Goal: Use online tool/utility: Utilize a website feature to perform a specific function

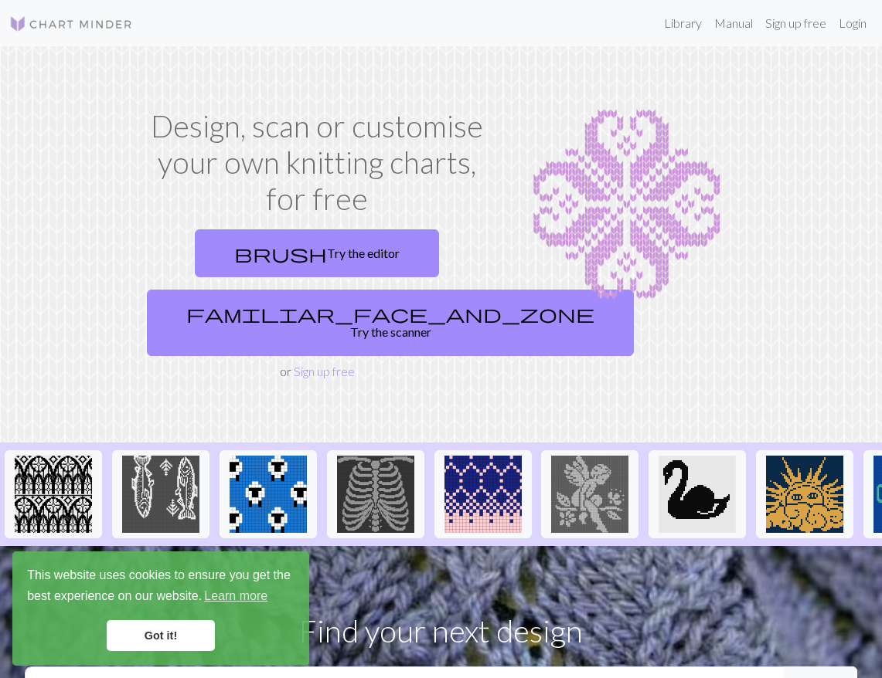
click at [177, 630] on link "Got it!" at bounding box center [161, 635] width 108 height 31
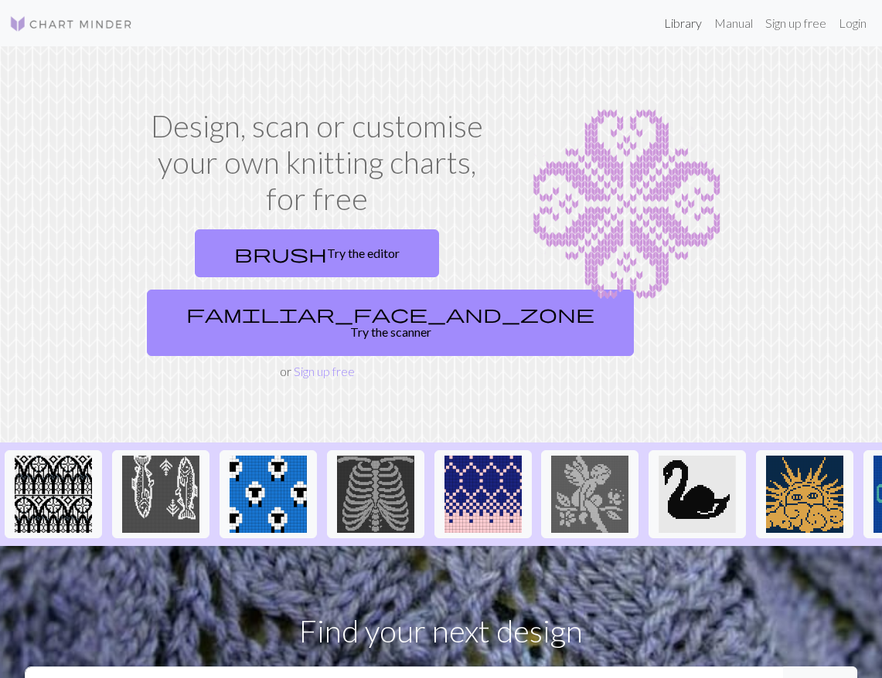
click at [689, 19] on link "Library" at bounding box center [682, 23] width 50 height 31
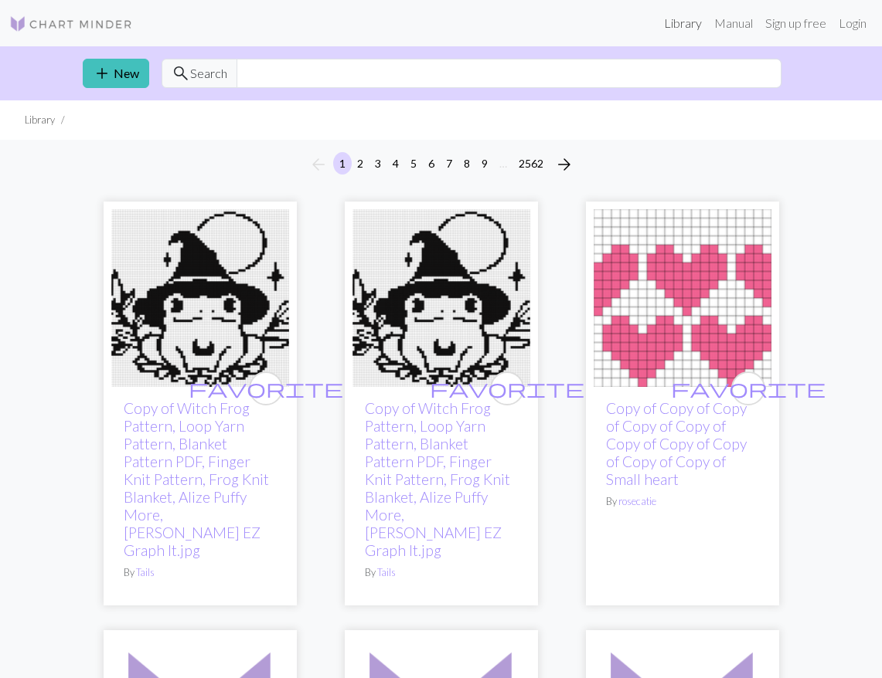
click at [657, 8] on link "Library" at bounding box center [682, 23] width 50 height 31
click at [331, 72] on input "text" at bounding box center [508, 73] width 545 height 29
type input "sheepdog"
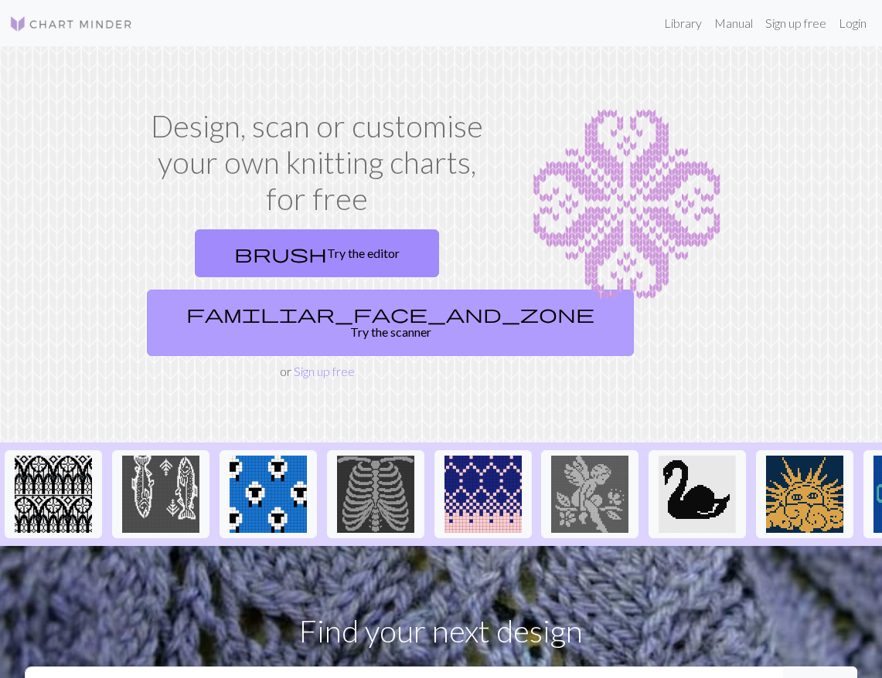
click at [322, 318] on link "familiar_face_and_zone Try the scanner" at bounding box center [390, 323] width 487 height 66
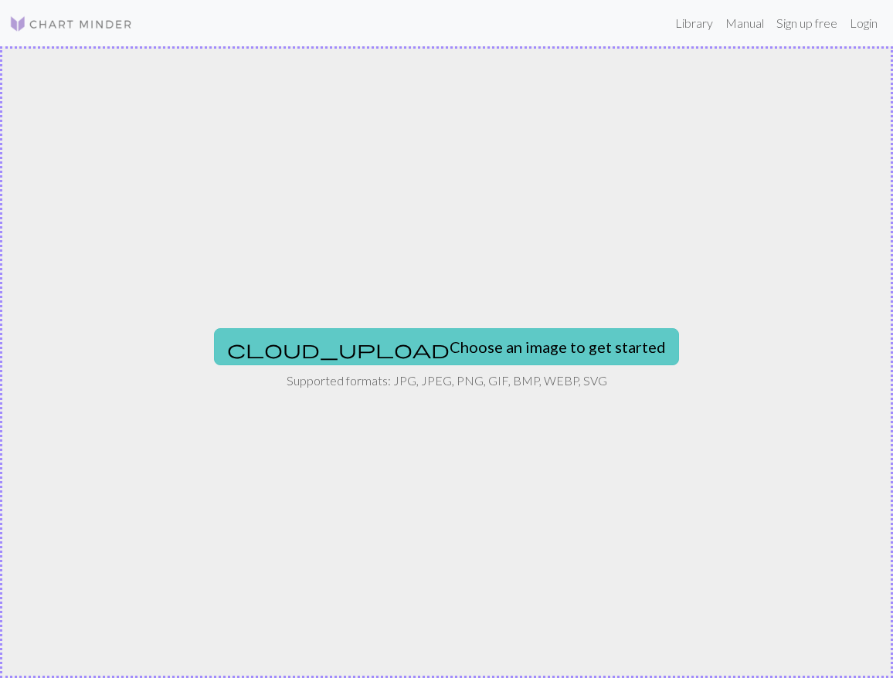
click at [413, 355] on button "cloud_upload Choose an image to get started" at bounding box center [446, 346] width 465 height 37
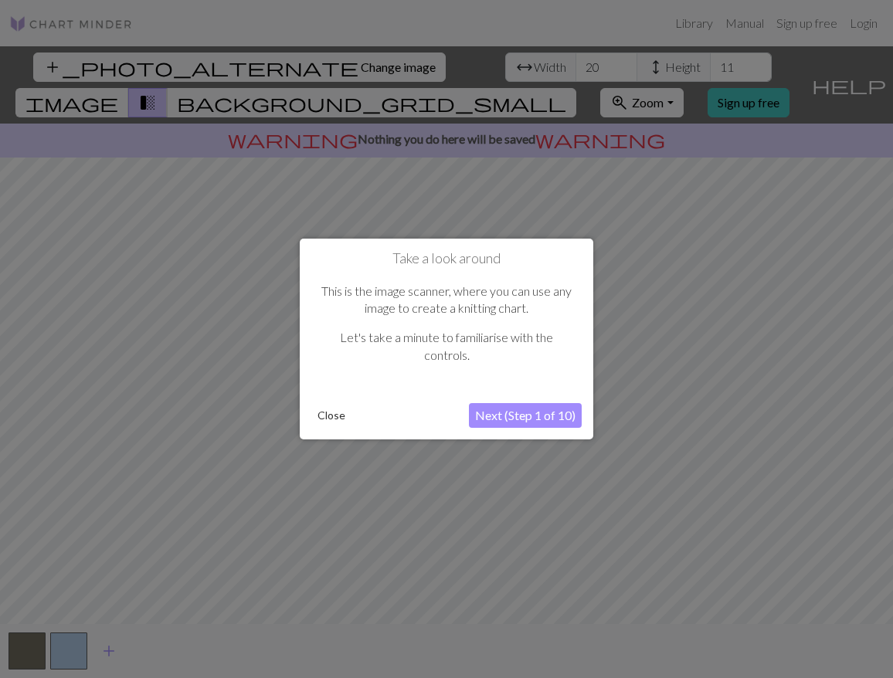
click at [516, 414] on button "Next (Step 1 of 10)" at bounding box center [525, 415] width 113 height 25
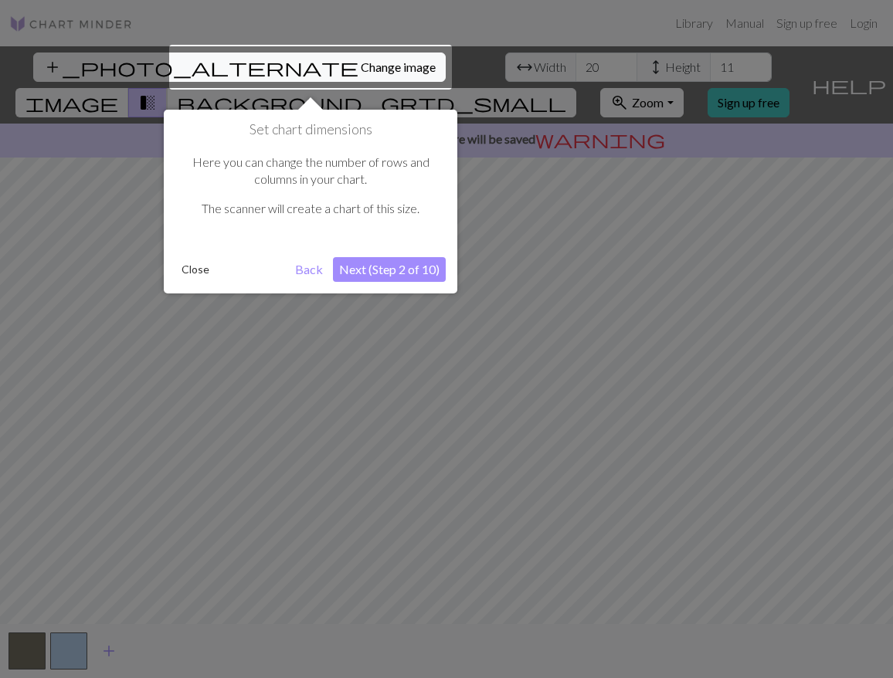
click at [361, 270] on button "Next (Step 2 of 10)" at bounding box center [389, 269] width 113 height 25
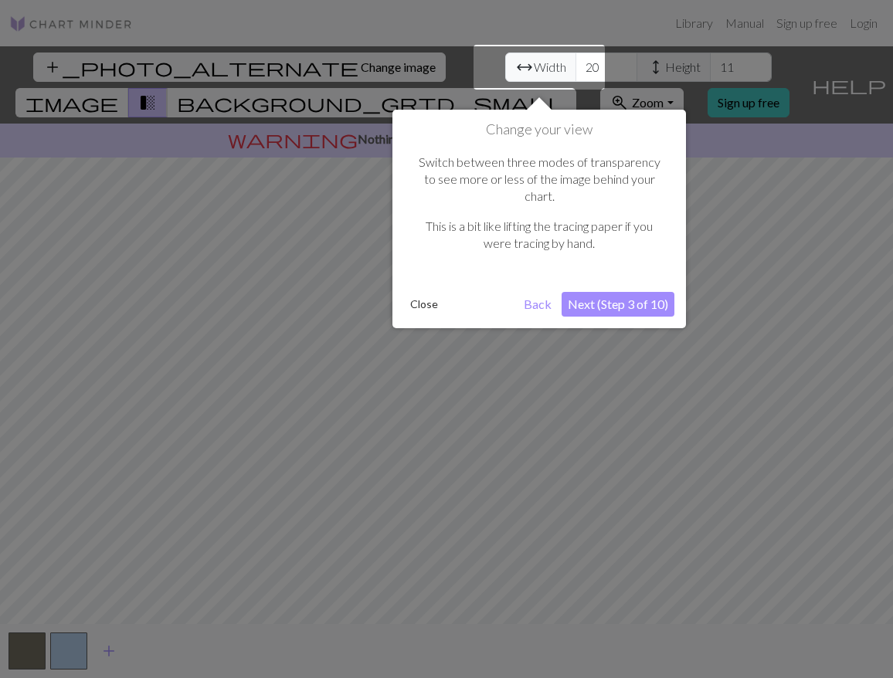
click at [610, 292] on button "Next (Step 3 of 10)" at bounding box center [618, 304] width 113 height 25
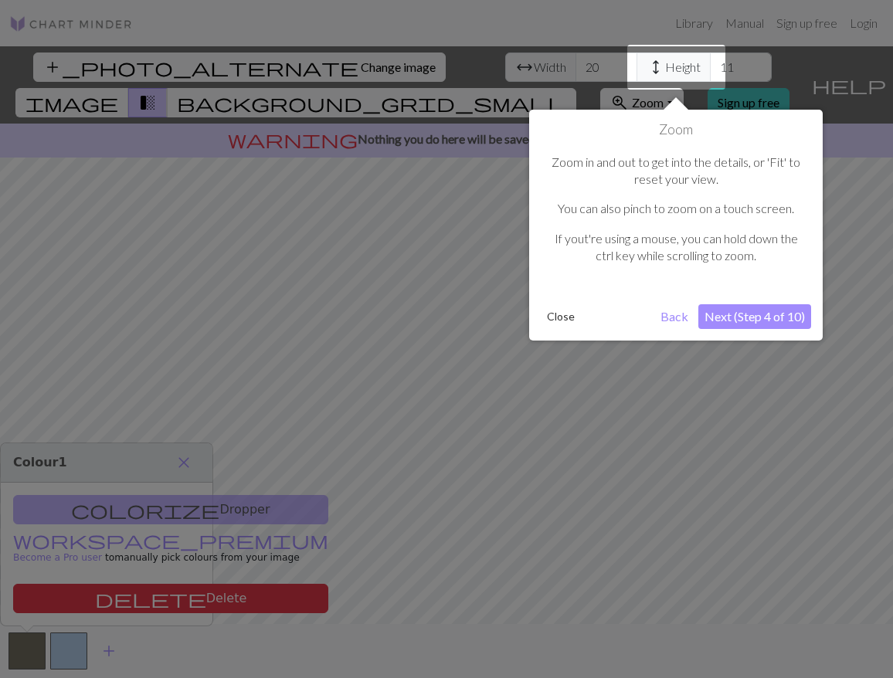
click at [764, 314] on button "Next (Step 4 of 10)" at bounding box center [754, 316] width 113 height 25
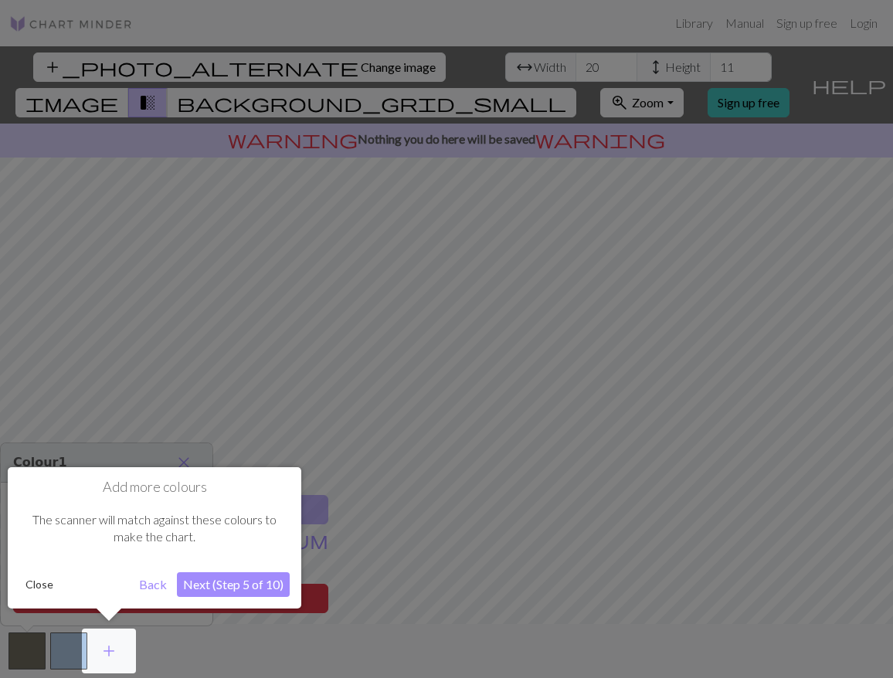
click at [233, 584] on button "Next (Step 5 of 10)" at bounding box center [233, 585] width 113 height 25
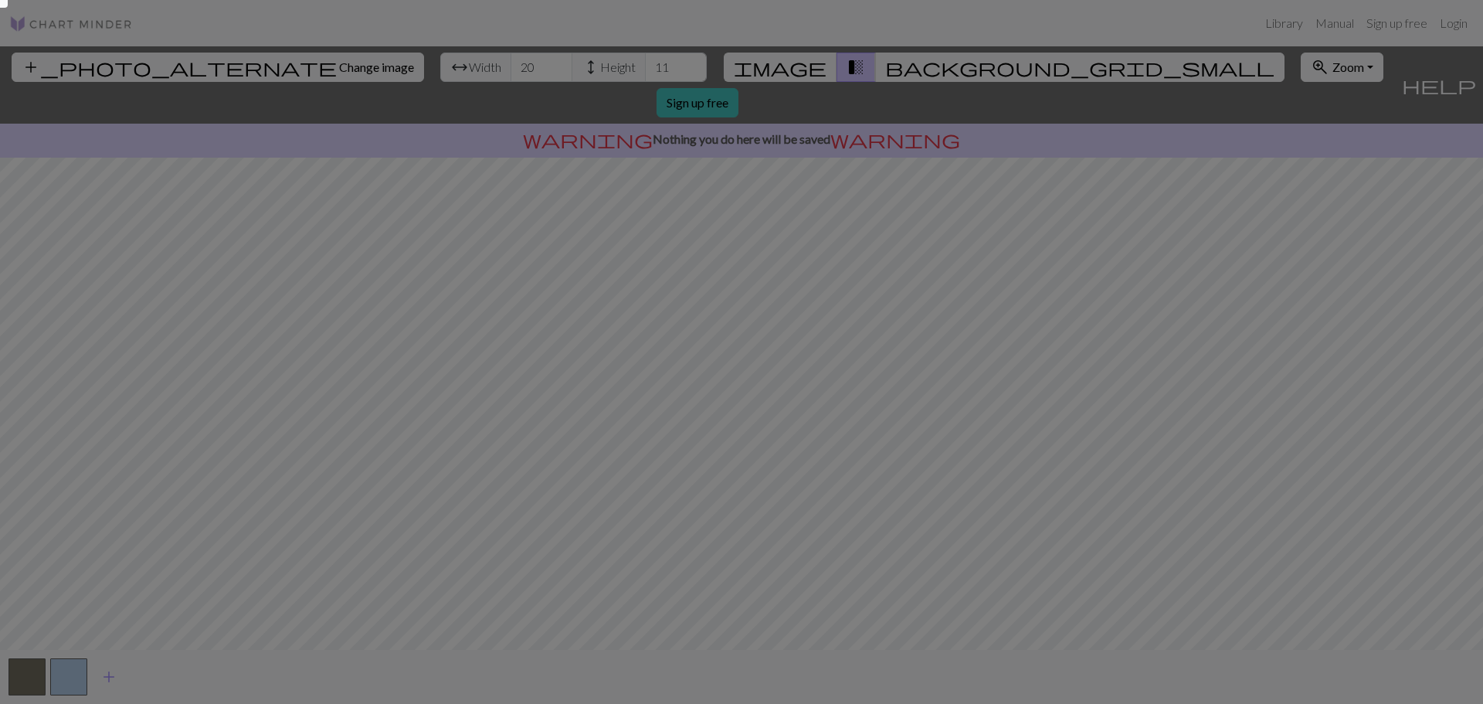
click at [171, 303] on div at bounding box center [741, 352] width 1483 height 704
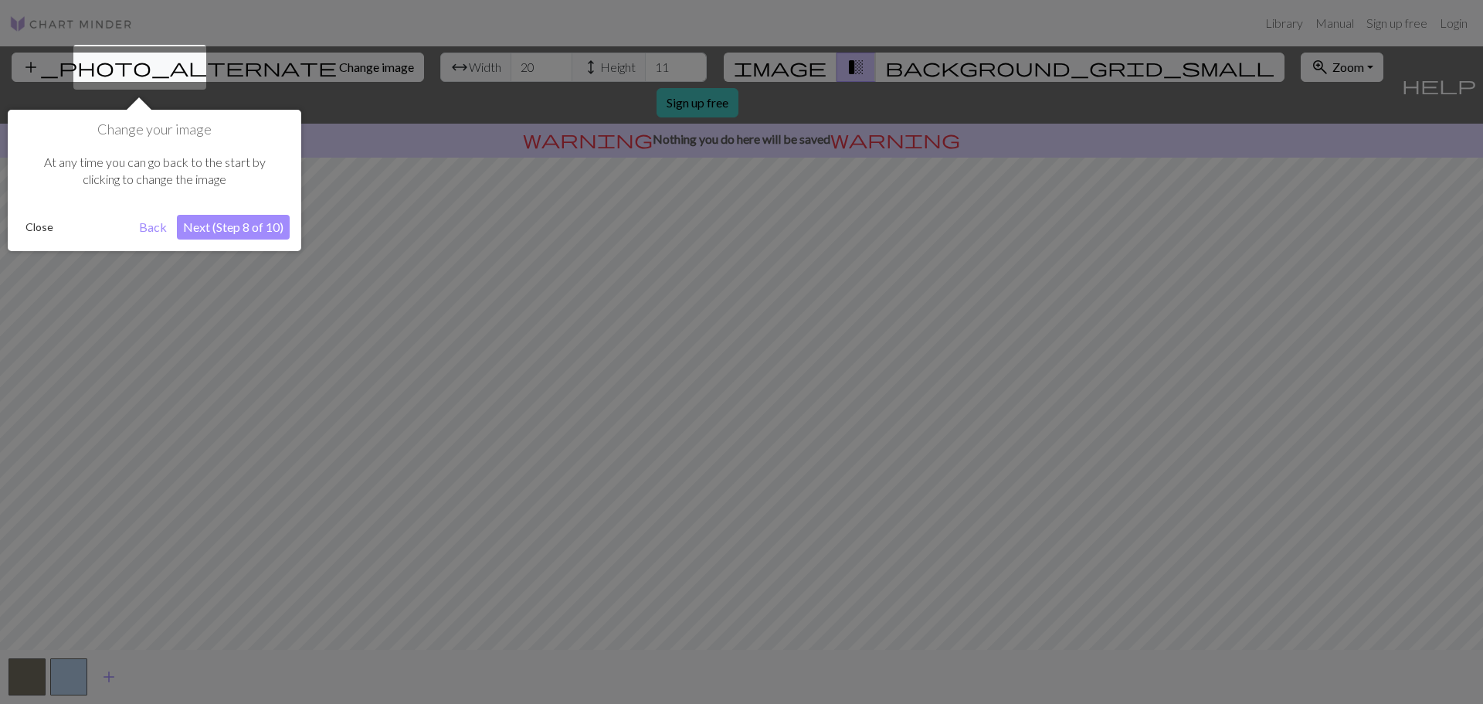
click at [226, 223] on button "Next (Step 8 of 10)" at bounding box center [233, 227] width 113 height 25
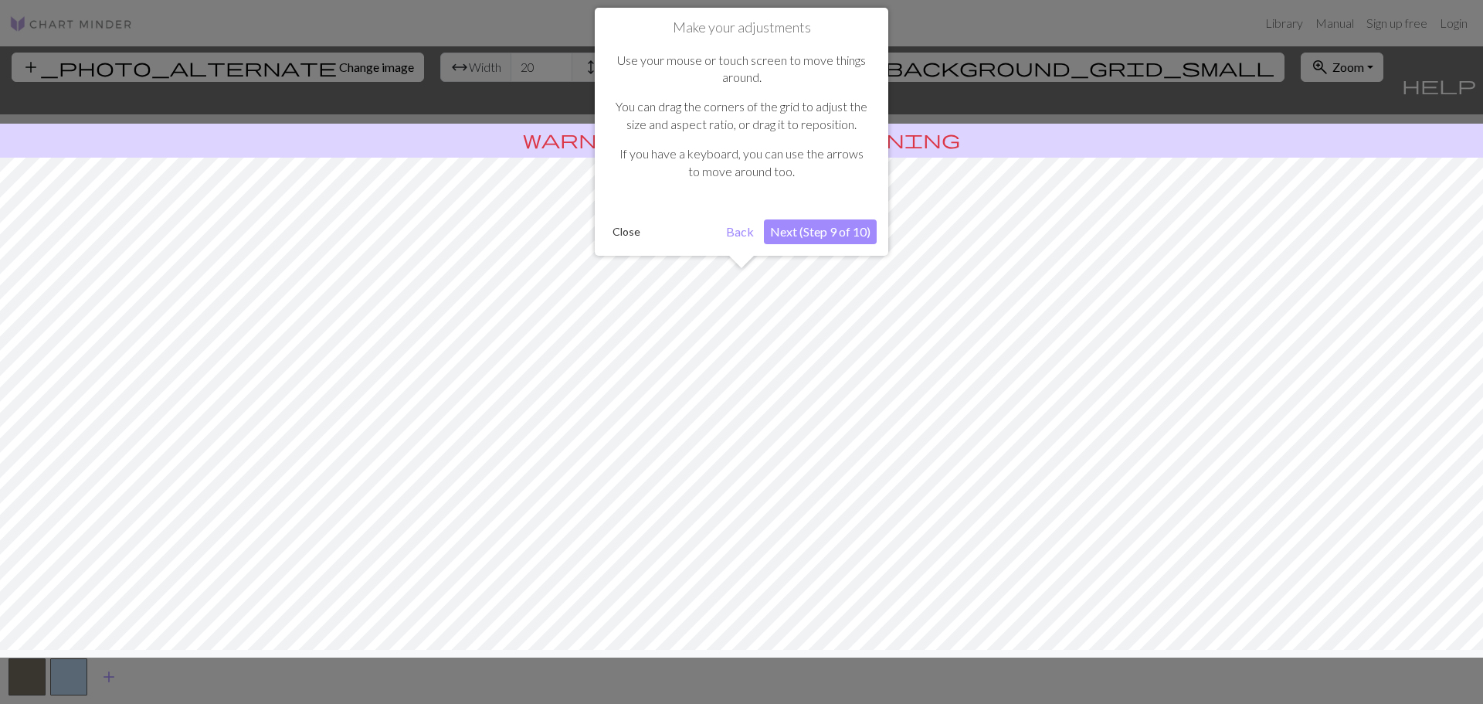
click at [826, 233] on button "Next (Step 9 of 10)" at bounding box center [820, 231] width 113 height 25
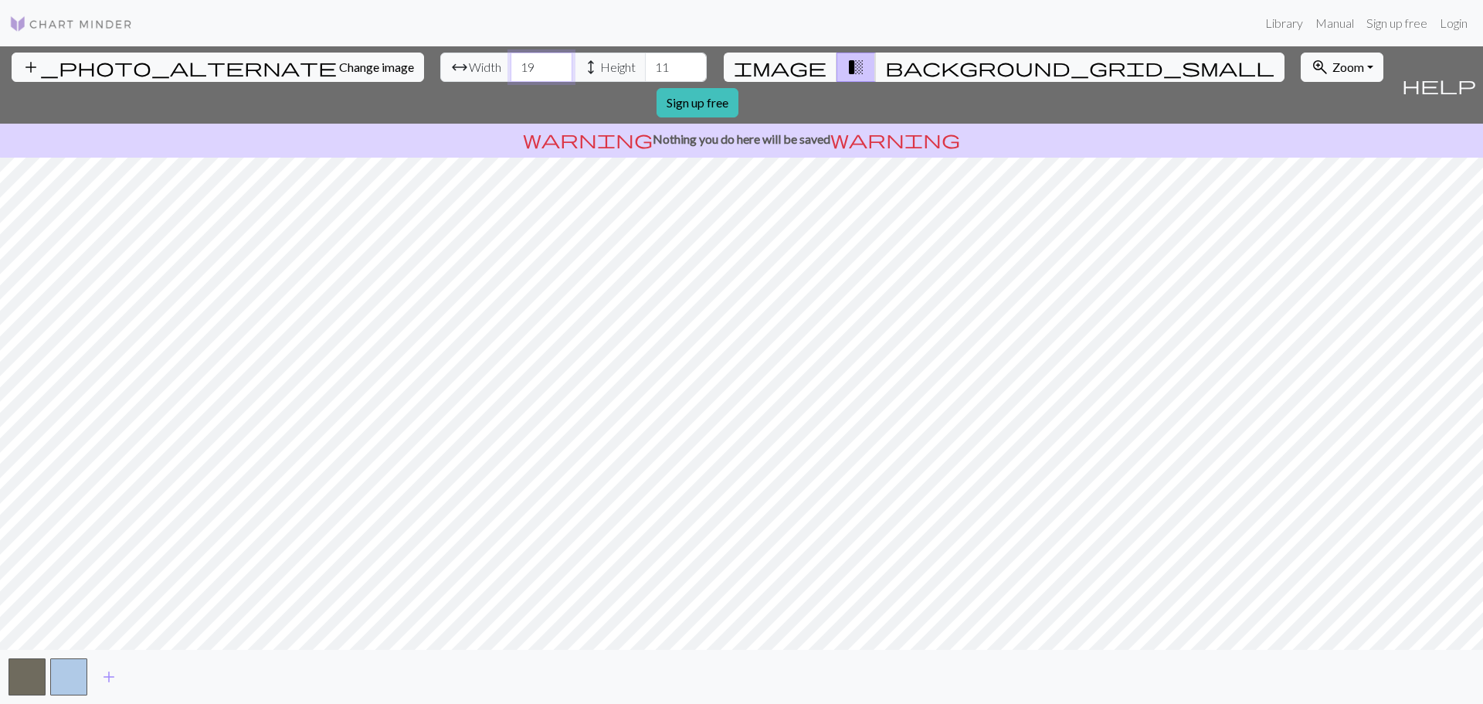
click at [511, 76] on input "19" at bounding box center [542, 67] width 62 height 29
click at [511, 59] on input "35" at bounding box center [542, 67] width 62 height 29
click at [511, 59] on input "38" at bounding box center [542, 67] width 62 height 29
type input "46"
click at [511, 59] on input "46" at bounding box center [542, 67] width 62 height 29
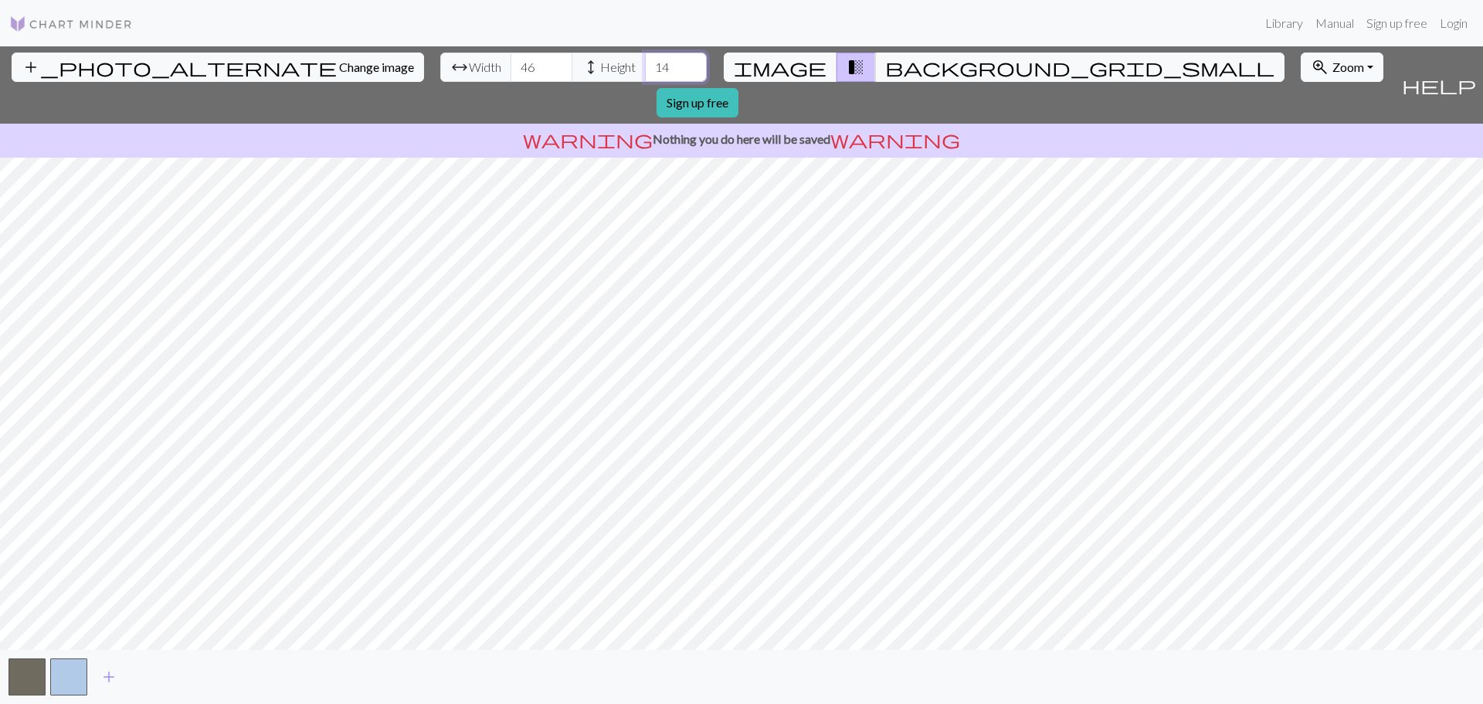
click at [645, 62] on input "14" at bounding box center [676, 67] width 62 height 29
click at [645, 62] on input "15" at bounding box center [676, 67] width 62 height 29
click at [645, 62] on input "16" at bounding box center [676, 67] width 62 height 29
click at [645, 62] on input "17" at bounding box center [676, 67] width 62 height 29
click at [645, 62] on input "18" at bounding box center [676, 67] width 62 height 29
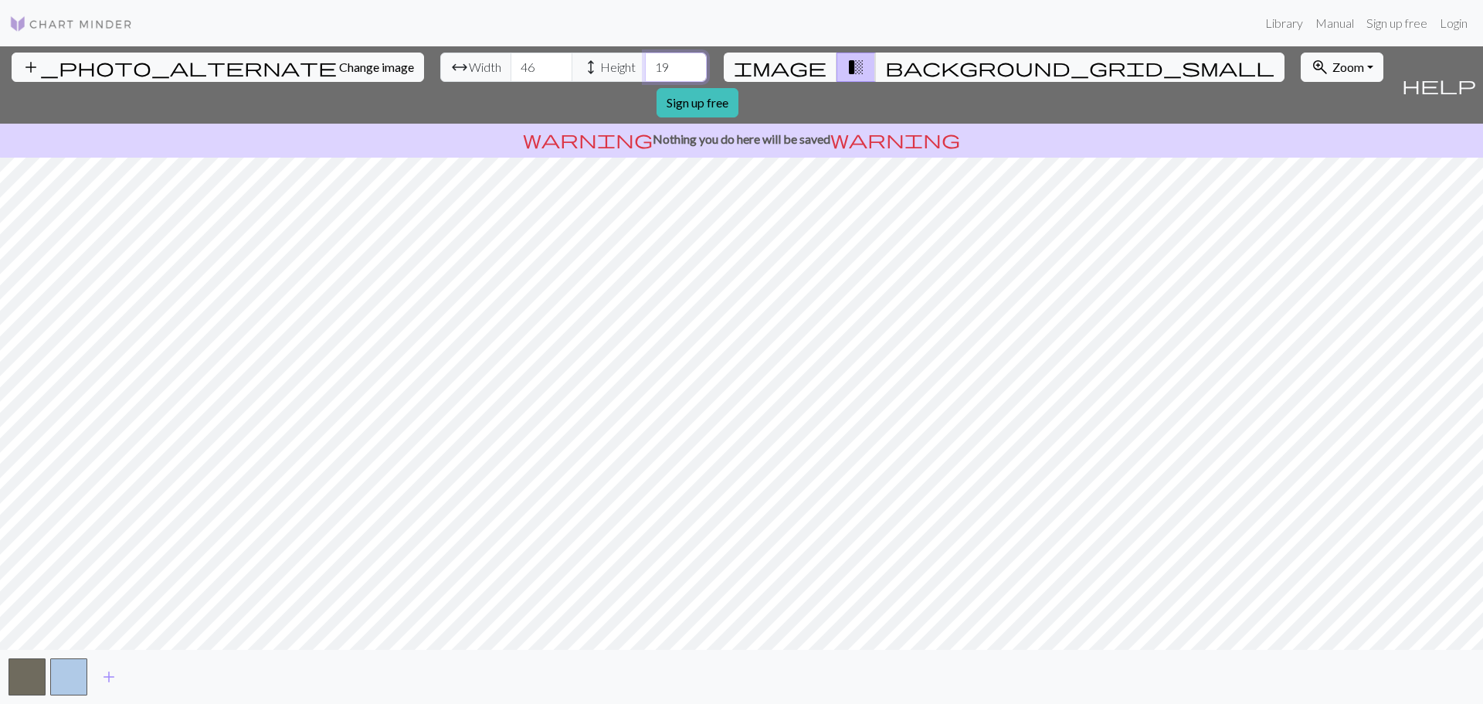
click at [645, 62] on input "19" at bounding box center [676, 67] width 62 height 29
click at [645, 62] on input "20" at bounding box center [676, 67] width 62 height 29
click at [645, 62] on input "21" at bounding box center [676, 67] width 62 height 29
click at [645, 62] on input "22" at bounding box center [676, 67] width 62 height 29
click at [645, 62] on input "23" at bounding box center [676, 67] width 62 height 29
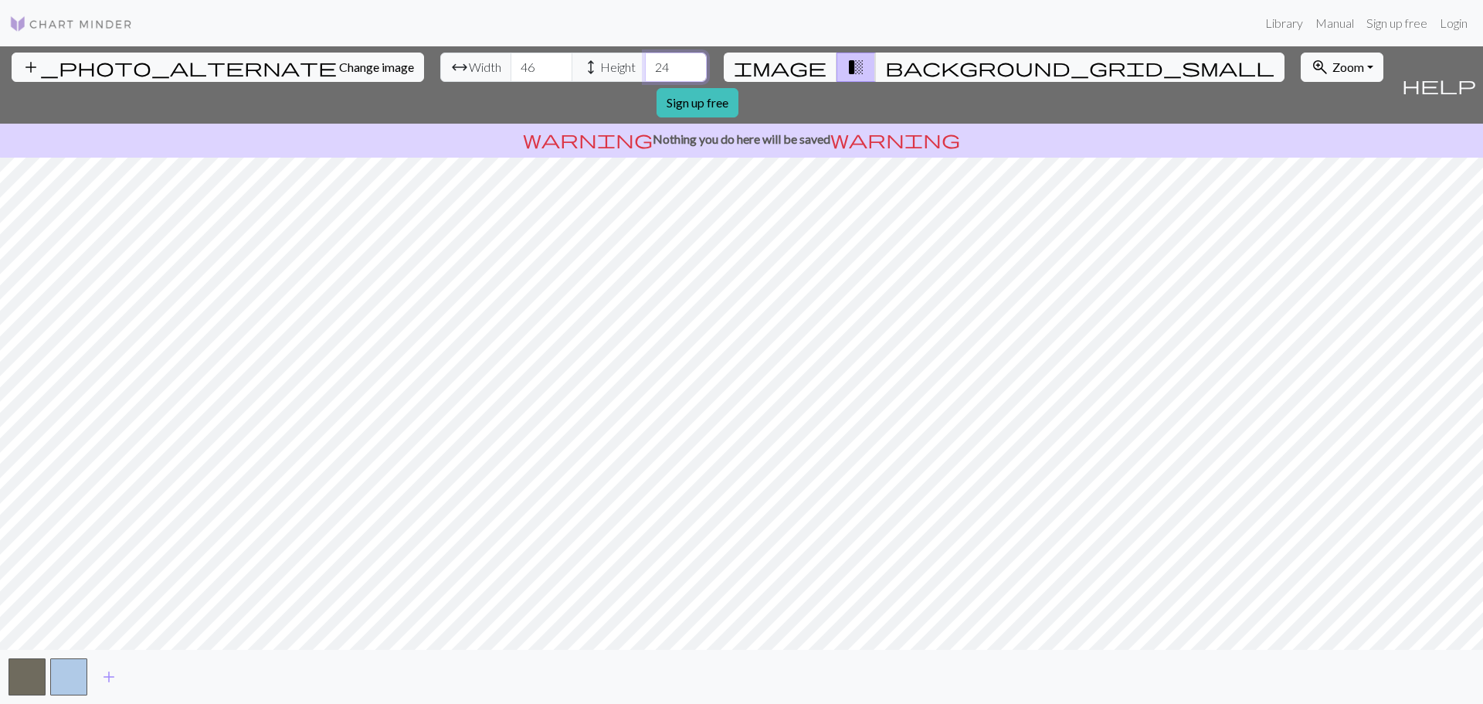
type input "24"
click at [645, 62] on input "24" at bounding box center [676, 67] width 62 height 29
click at [582, 62] on span "height" at bounding box center [591, 67] width 19 height 22
click at [511, 61] on input "47" at bounding box center [542, 67] width 62 height 29
type input "48"
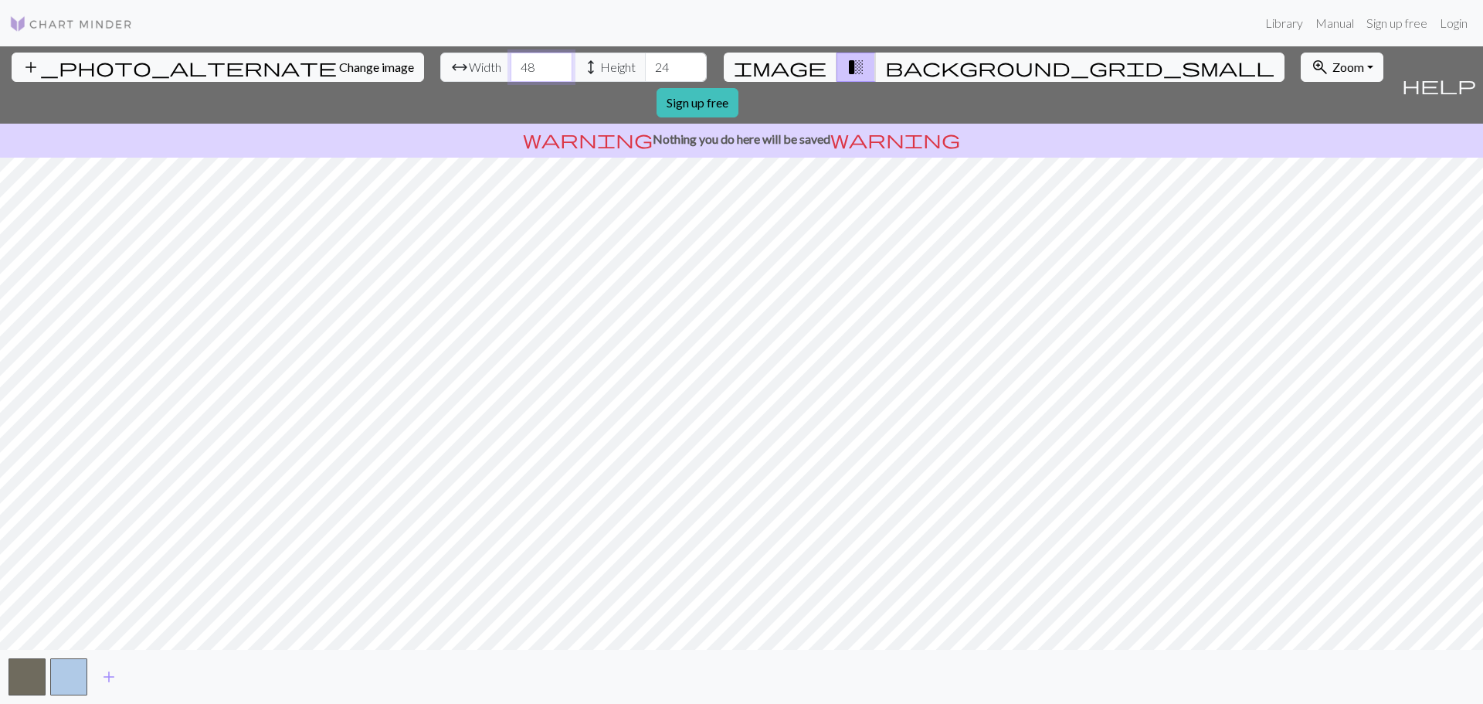
click at [511, 61] on input "48" at bounding box center [542, 67] width 62 height 29
click at [104, 676] on span "add" at bounding box center [109, 677] width 19 height 22
click at [148, 678] on span "add" at bounding box center [150, 677] width 19 height 22
click at [184, 678] on span "add" at bounding box center [192, 677] width 19 height 22
click at [230, 678] on span "add" at bounding box center [234, 677] width 19 height 22
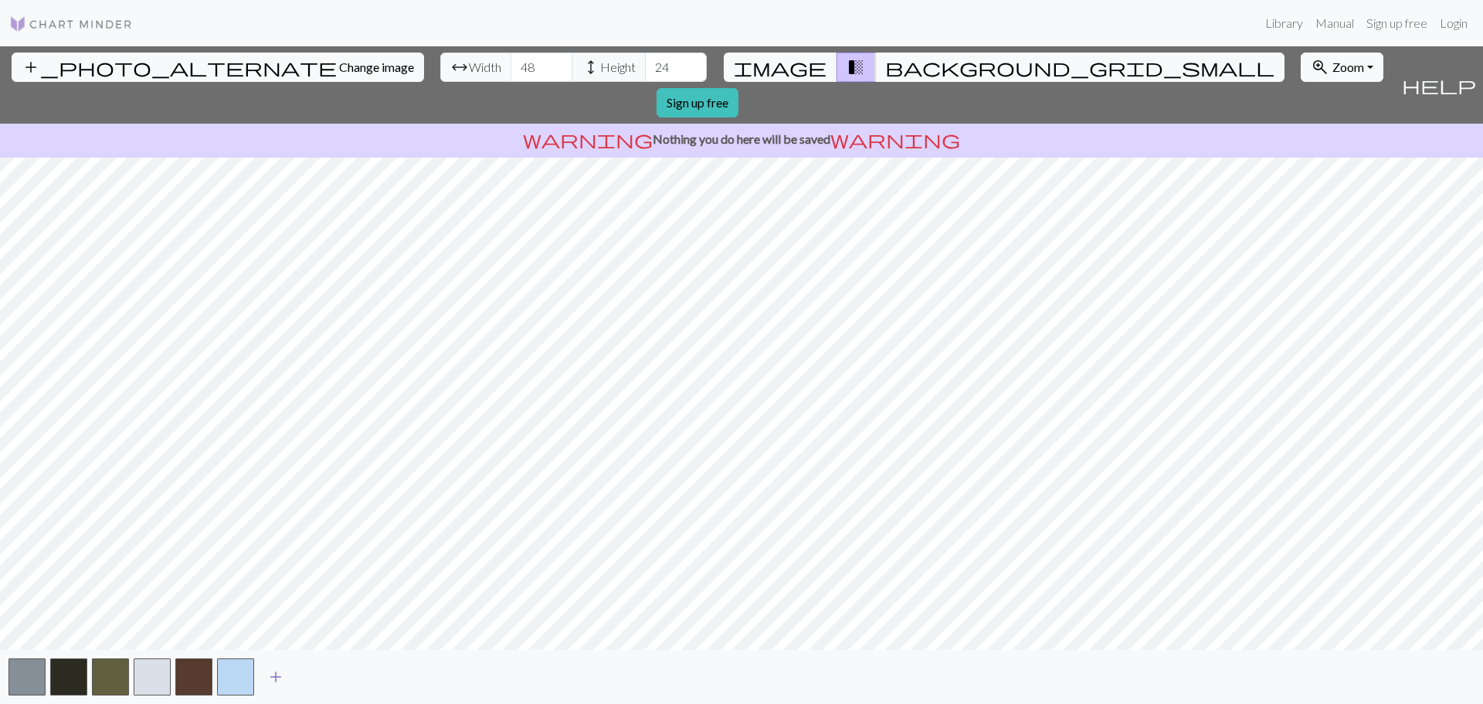
click at [277, 675] on span "add" at bounding box center [276, 677] width 19 height 22
click at [881, 124] on div "warning Nothing you do here will be saved warning" at bounding box center [741, 141] width 1483 height 34
click at [881, 32] on div "Library Manual Sign up free Login" at bounding box center [809, 23] width 1329 height 31
